Goal: Check status

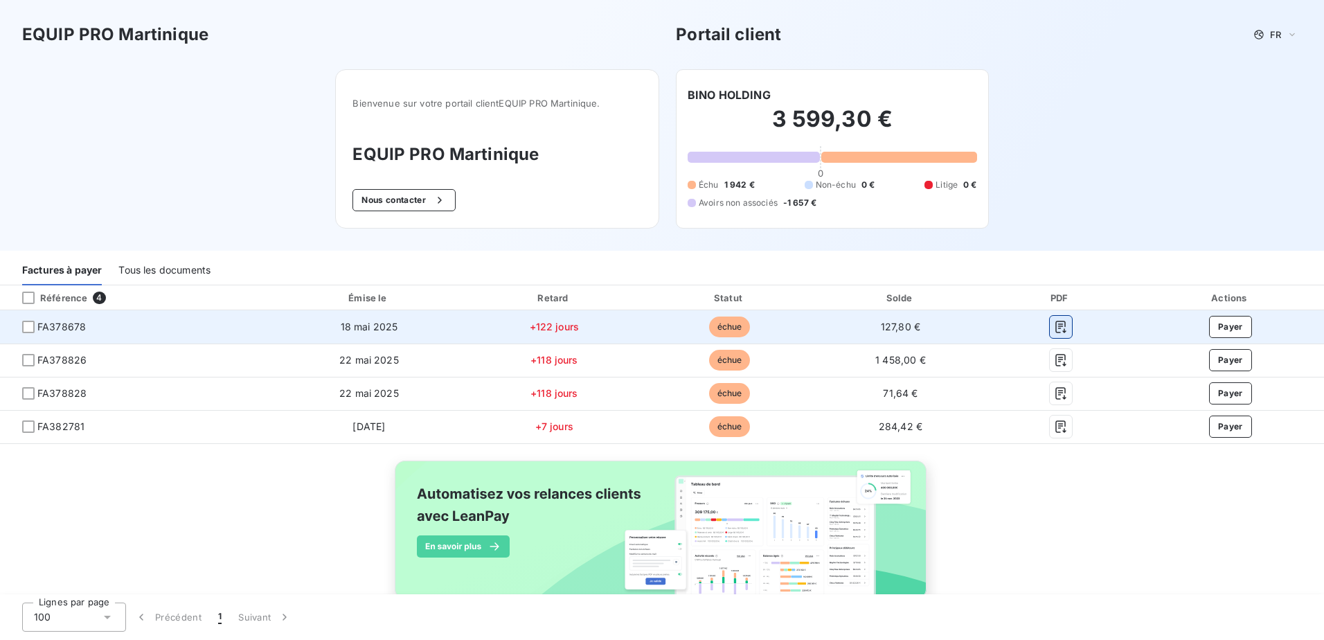
click at [1054, 327] on icon "button" at bounding box center [1061, 327] width 14 height 14
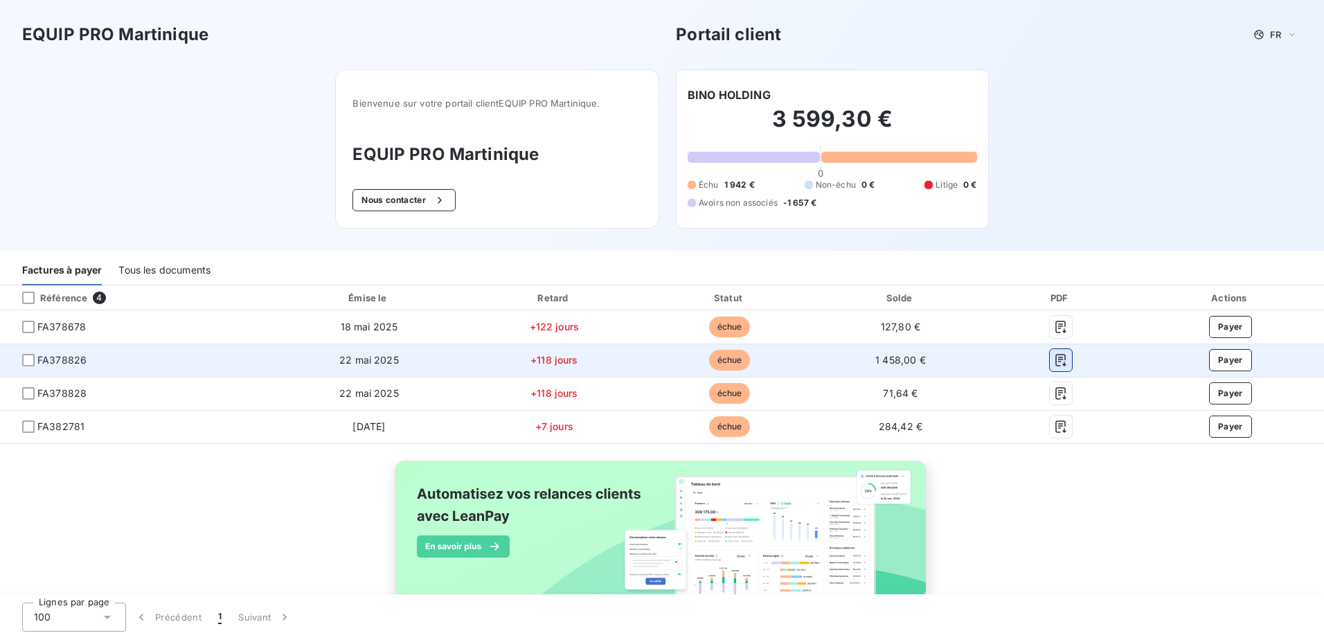
click at [1054, 360] on icon "button" at bounding box center [1061, 360] width 14 height 14
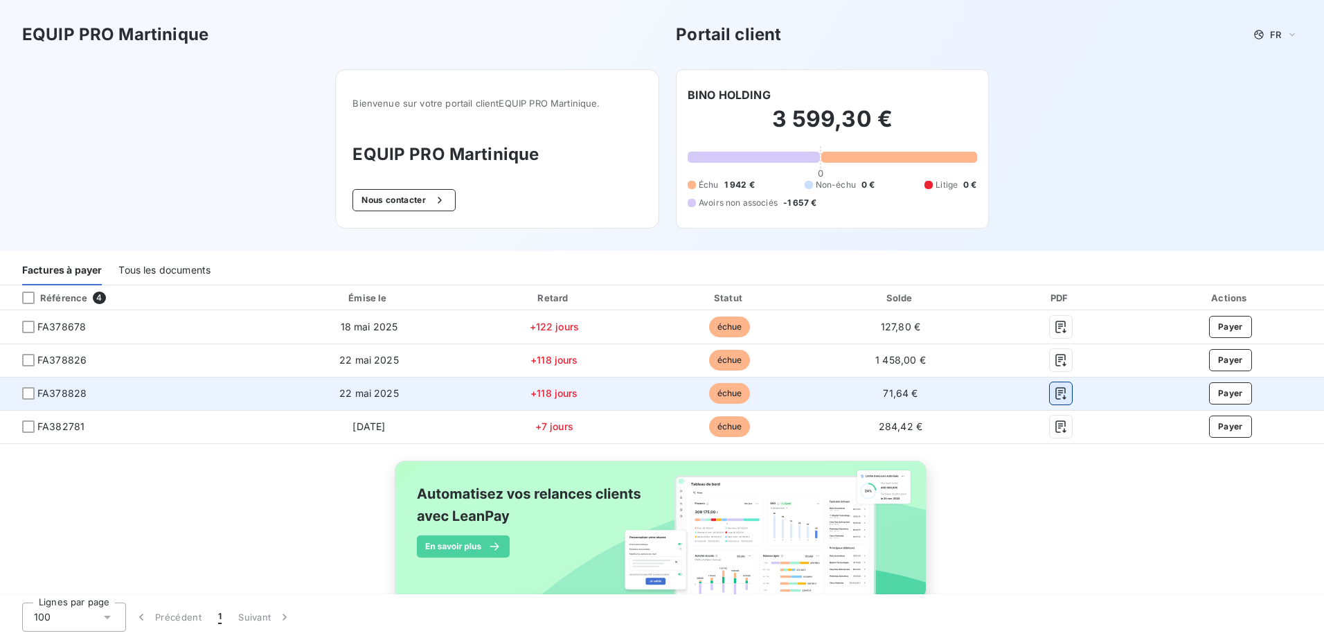
click at [1057, 392] on button "button" at bounding box center [1061, 393] width 22 height 22
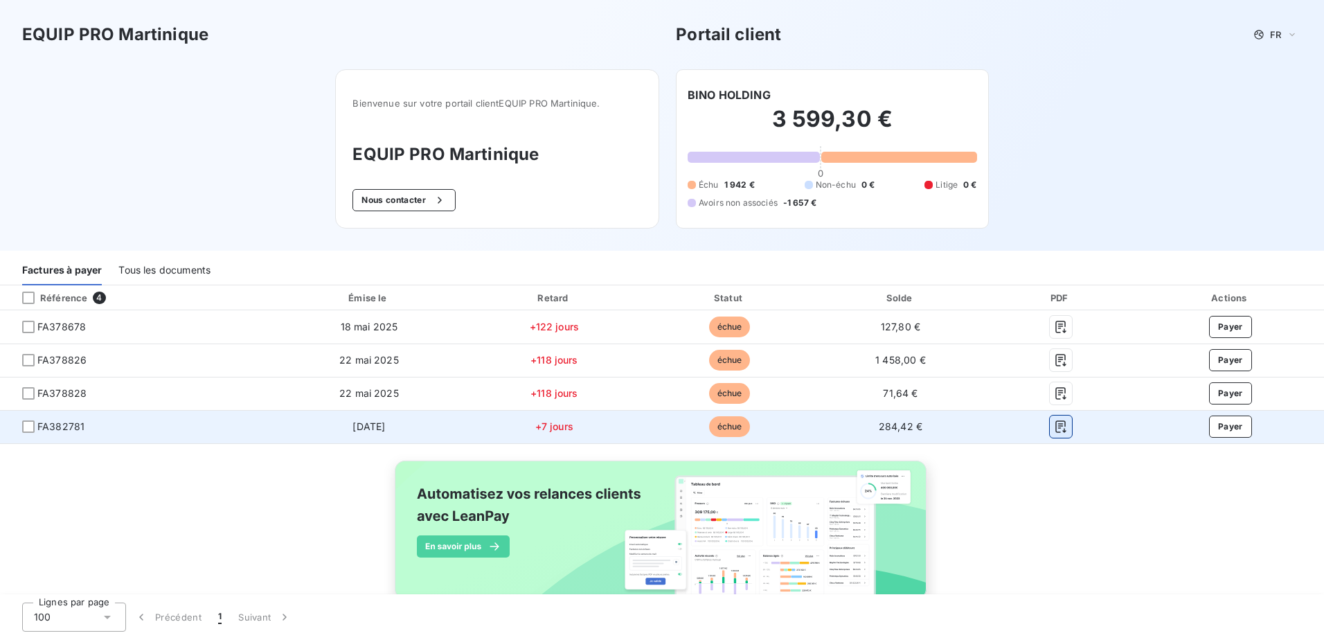
click at [1055, 428] on icon "button" at bounding box center [1060, 426] width 10 height 12
